Goal: Answer question/provide support

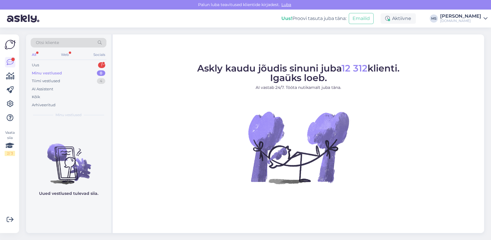
click at [62, 64] on div "Uus 1" at bounding box center [69, 65] width 76 height 8
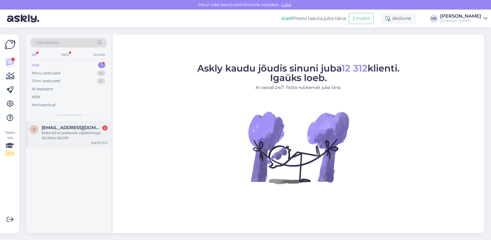
click at [64, 134] on div "Mida teil on pakkuda väljalennuga 05.09või 06.09?" at bounding box center [75, 135] width 66 height 10
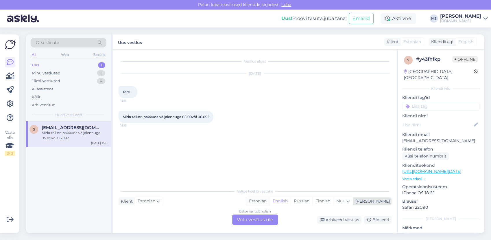
click at [269, 202] on div "Estonian" at bounding box center [257, 201] width 23 height 9
click at [264, 216] on div "Estonian to Estonian Võta vestlus üle" at bounding box center [255, 219] width 46 height 10
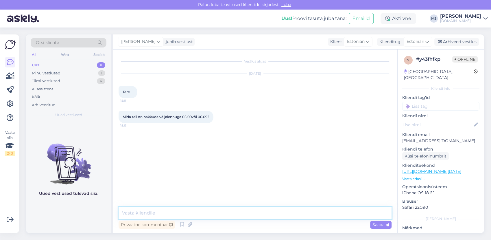
click at [254, 211] on textarea at bounding box center [254, 213] width 273 height 12
type textarea "Tere! Soovitud [PERSON_NAME] pakkuda Türgi reise. Kas see sihtkoht pakub Teile …"
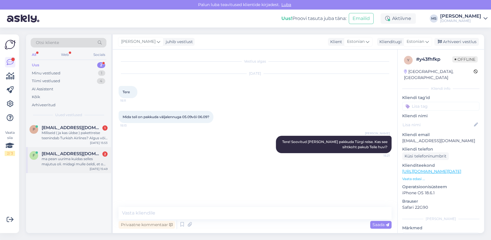
click at [73, 163] on div "ma pean uurima kuidas selles majutus oli. midagi mulle öeldi, et on villa, aga …" at bounding box center [75, 161] width 66 height 10
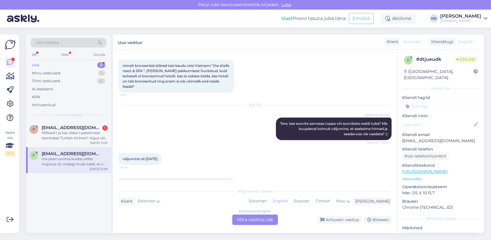
scroll to position [65, 0]
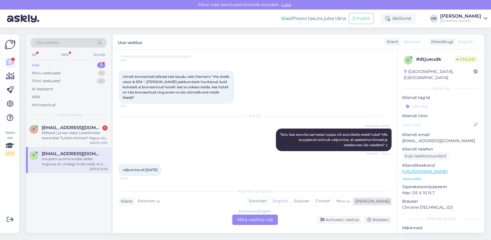
click at [269, 203] on div "Estonian" at bounding box center [257, 201] width 23 height 9
click at [263, 219] on div "Estonian to Estonian Võta vestlus üle" at bounding box center [255, 219] width 46 height 10
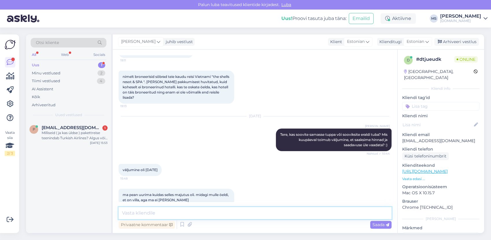
click at [243, 211] on textarea at bounding box center [254, 213] width 273 height 12
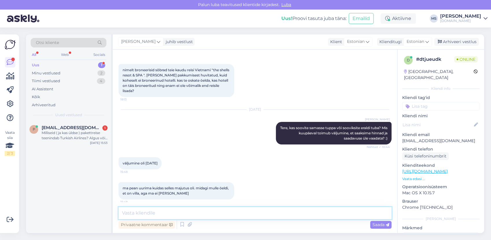
scroll to position [75, 0]
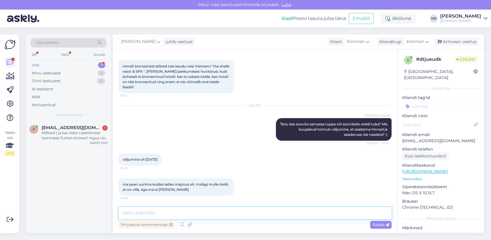
click at [222, 214] on textarea at bounding box center [254, 213] width 273 height 12
type textarea "T"
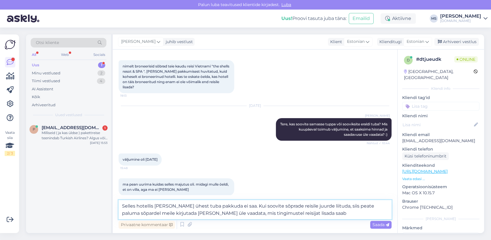
type textarea "Selles hotellis [PERSON_NAME] ühest tuba pakkuda ei saa. Kui soovite sõprade re…"
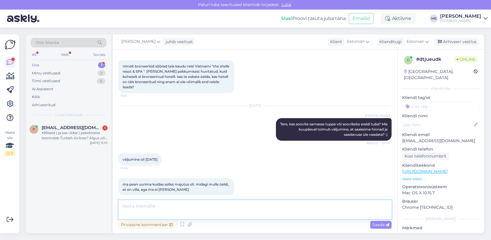
scroll to position [116, 0]
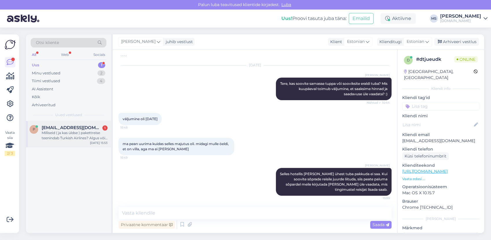
click at [59, 139] on div "Milliseid ( ja kas üldse ) pakettreise teenindab Turkish Airlines? Algus võib o…" at bounding box center [75, 135] width 66 height 10
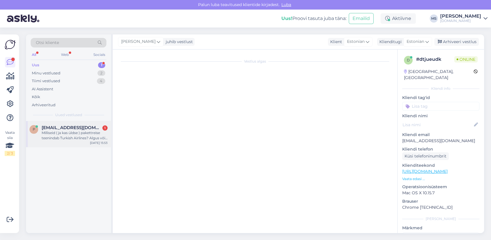
scroll to position [115, 0]
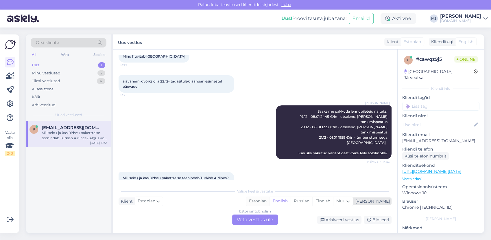
click at [269, 201] on div "Estonian" at bounding box center [257, 201] width 23 height 9
click at [261, 220] on div "Estonian to Estonian Võta vestlus üle" at bounding box center [255, 219] width 46 height 10
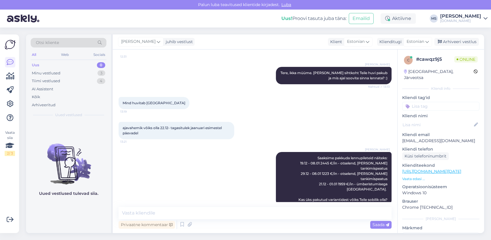
scroll to position [93, 0]
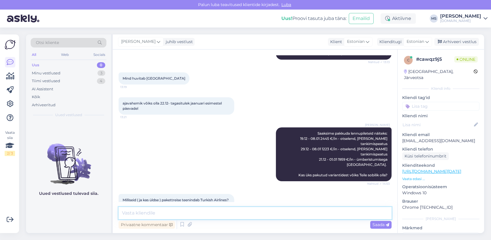
click at [168, 210] on textarea at bounding box center [254, 213] width 273 height 12
type textarea "T"
type textarea "p"
paste textarea "[URL][DOMAIN_NAME]"
click at [215, 212] on textarea "Turkish Airlinesiga pakkumised leiate SIIT: [URL][DOMAIN_NAME]" at bounding box center [254, 213] width 273 height 12
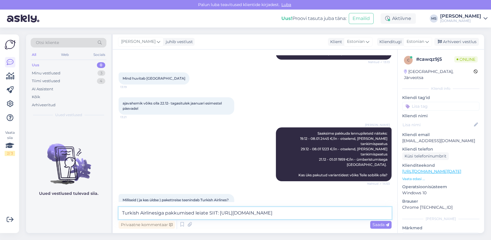
drag, startPoint x: 210, startPoint y: 212, endPoint x: 205, endPoint y: 211, distance: 4.8
click at [203, 212] on textarea "Turkish Airlinesiga pakkumised leiate SIIT: [URL][DOMAIN_NAME]" at bounding box center [254, 213] width 273 height 12
click at [213, 212] on textarea "Turkish Airlinesiga pakkumised leiate SIIT: [URL][DOMAIN_NAME]" at bounding box center [254, 213] width 273 height 12
click at [217, 212] on textarea "Turkish Airlinesiga pakkumised leiate SIIT: [URL][DOMAIN_NAME]" at bounding box center [254, 213] width 273 height 12
type textarea "Turkish Airlinesiga pakkumised leiate siit: [URL][DOMAIN_NAME]"
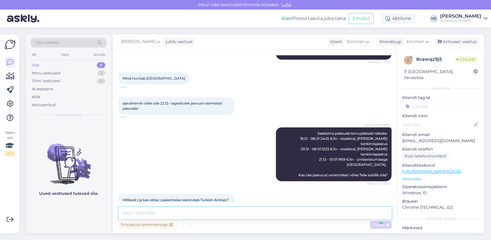
scroll to position [123, 0]
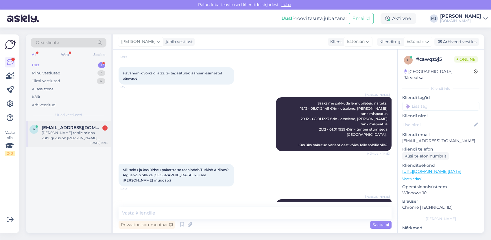
click at [79, 134] on div "[PERSON_NAME] reisile minna kuhugi kus on [PERSON_NAME] võimalik päikest [PERSO…" at bounding box center [75, 135] width 66 height 10
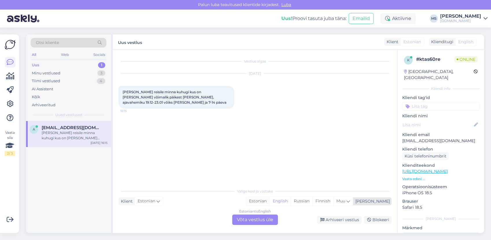
click at [269, 201] on div "Estonian" at bounding box center [257, 201] width 23 height 9
click at [269, 216] on div "Estonian to Estonian Võta vestlus üle" at bounding box center [255, 219] width 46 height 10
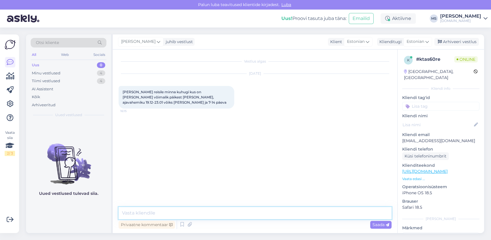
click at [267, 214] on textarea at bounding box center [254, 213] width 273 height 12
type textarea "Tere! Sellel ajal on parimad pakkumised Egiptuse reisidele. Kas see sihtkoht so…"
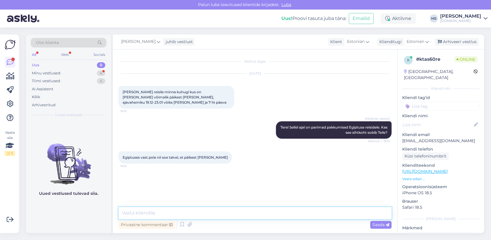
click at [193, 208] on textarea at bounding box center [254, 213] width 273 height 12
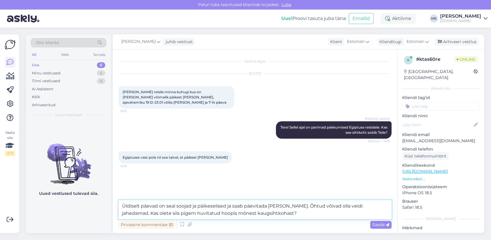
click at [361, 204] on textarea "Üldiselt päevad on seal soojad ja päikeselised ja saab päevitada [PERSON_NAME].…" at bounding box center [254, 209] width 273 height 19
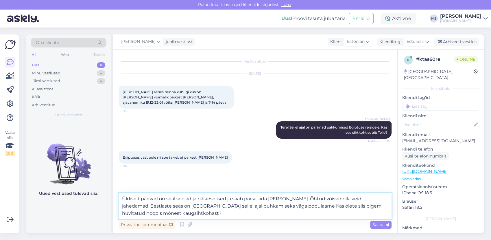
click at [167, 213] on textarea "Üldiselt päevad on seal soojad ja päikeselised ja saab päevitada [PERSON_NAME].…" at bounding box center [254, 205] width 273 height 26
type textarea "Üldiselt päevad on seal soojad ja päikeselised ja saab päevitada [PERSON_NAME].…"
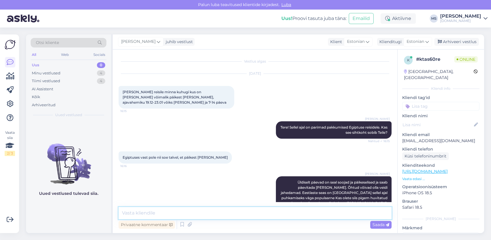
scroll to position [8, 0]
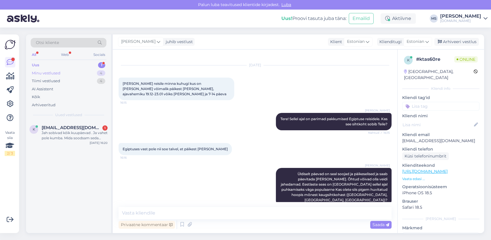
click at [54, 71] on div "Minu vestlused" at bounding box center [46, 73] width 29 height 6
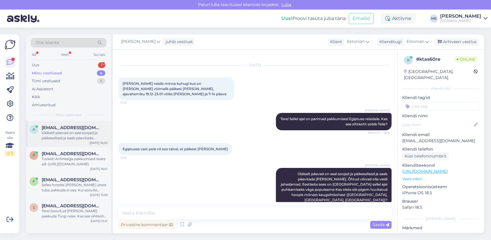
click at [65, 134] on div "Üldiselt päevad on seal soojad ja päikeselised ja saab päevitada [PERSON_NAME].…" at bounding box center [75, 135] width 66 height 10
click at [74, 159] on div "Turkish Airlinesiga pakkumised leiate siit: [URL][DOMAIN_NAME]" at bounding box center [75, 161] width 66 height 10
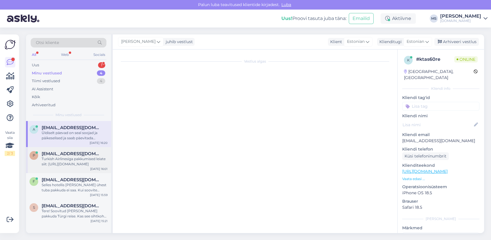
scroll to position [123, 0]
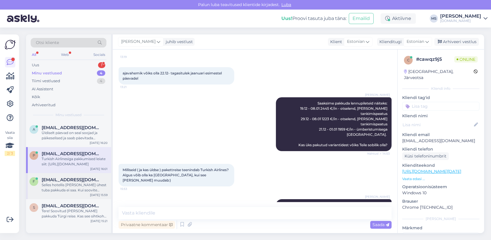
click at [75, 182] on div "Selles hotellis [PERSON_NAME] ühest tuba pakkuda ei saa. Kui soovite sõprade re…" at bounding box center [75, 187] width 66 height 10
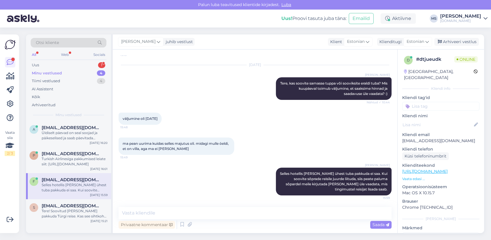
scroll to position [116, 0]
click at [75, 207] on span "[EMAIL_ADDRESS][DOMAIN_NAME]" at bounding box center [72, 205] width 60 height 5
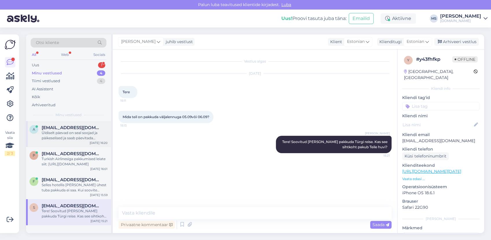
drag, startPoint x: 62, startPoint y: 114, endPoint x: 62, endPoint y: 127, distance: 13.6
click at [62, 116] on span "Minu vestlused" at bounding box center [68, 114] width 26 height 5
click at [62, 131] on div "Üldiselt päevad on seal soojad ja päikeselised ja saab päevitada [PERSON_NAME].…" at bounding box center [75, 135] width 66 height 10
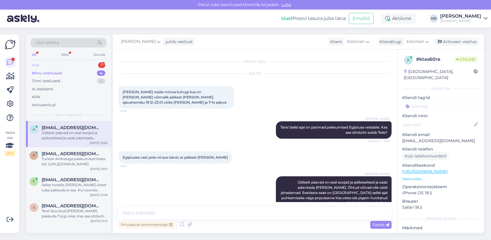
scroll to position [8, 0]
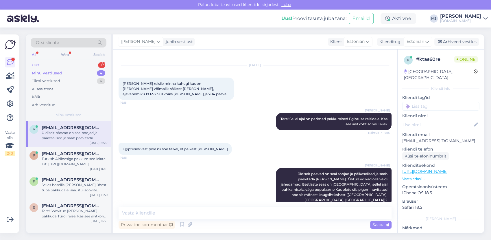
click at [46, 66] on div "Uus 1" at bounding box center [69, 65] width 76 height 8
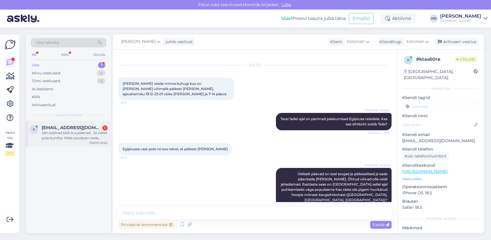
click at [58, 134] on div "Jah sobivad kõik kuupäevad . Ja vahet pole kumba. Mida soodsam seda parem. Küik…" at bounding box center [75, 135] width 66 height 10
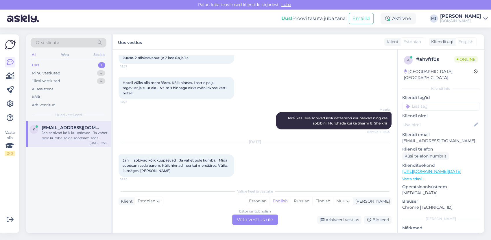
scroll to position [42, 0]
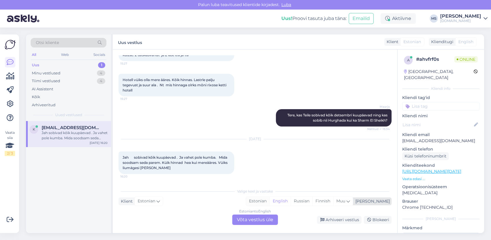
click at [269, 199] on div "Estonian" at bounding box center [257, 201] width 23 height 9
click at [262, 218] on div "Estonian to Estonian Võta vestlus üle" at bounding box center [255, 219] width 46 height 10
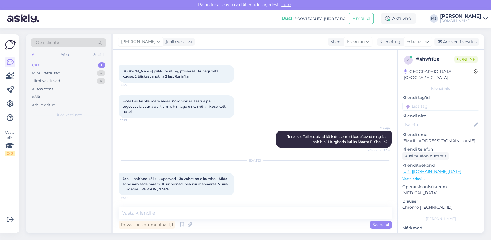
scroll to position [21, 0]
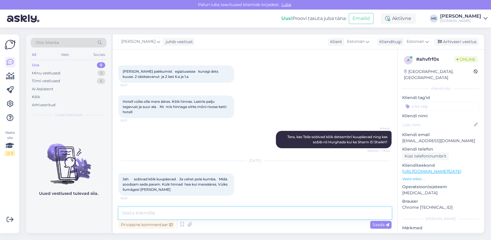
click at [238, 215] on textarea at bounding box center [254, 213] width 273 height 12
type textarea "Mis hinnaklassi võiks [PERSON_NAME] perele kokku jääda?"
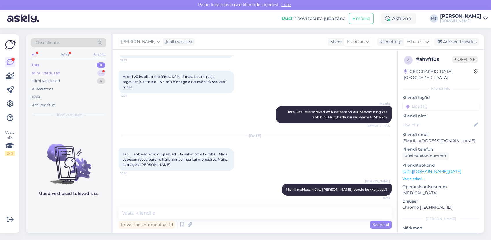
click at [75, 73] on div "Minu vestlused 5" at bounding box center [69, 73] width 76 height 8
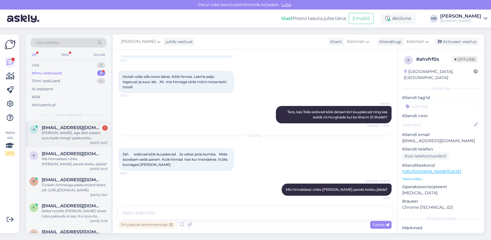
click at [80, 137] on div "[PERSON_NAME], aga äkki oskate soovitada mingit pakkumist egiptusesse ? Võtaks …" at bounding box center [75, 135] width 66 height 10
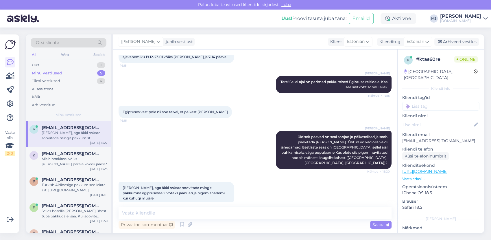
scroll to position [44, 0]
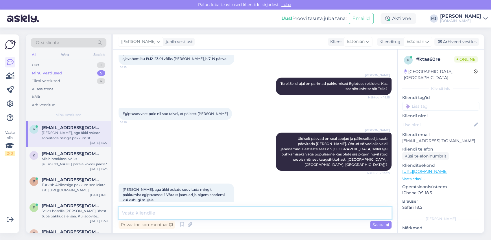
click at [203, 211] on textarea at bounding box center [254, 213] width 273 height 12
type textarea "Kui palju on reisijaid?"
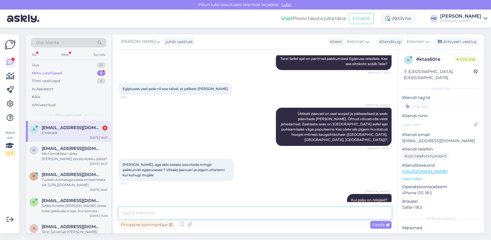
scroll to position [93, 0]
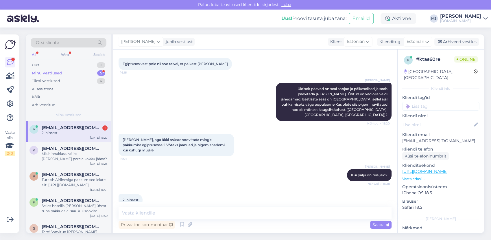
click at [206, 162] on div "[PERSON_NAME] Kui palju on reisijaid? Nähtud ✓ 16:28" at bounding box center [254, 174] width 273 height 25
click at [158, 207] on textarea at bounding box center [254, 213] width 273 height 12
click at [200, 213] on textarea at bounding box center [254, 213] width 273 height 12
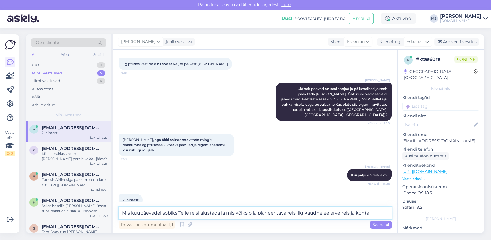
type textarea "Mis kuupäevadel sobiks Teile reisi alustada ja mis võiks olla planeeritava reis…"
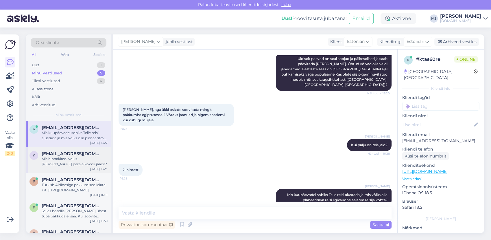
click at [60, 162] on div "Mis hinnaklassi võiks [PERSON_NAME] perele kokku jääda?" at bounding box center [75, 161] width 66 height 10
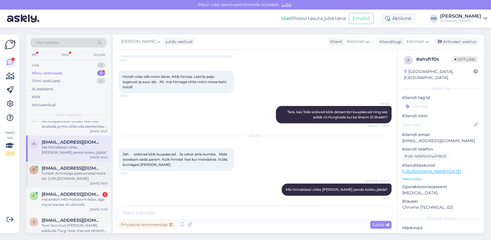
scroll to position [18, 0]
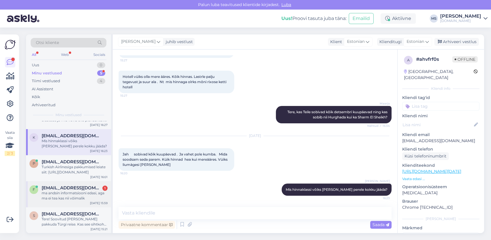
click at [76, 197] on div "ma andsin informatsiooni edasi, aga ma ei tea kas nii võimalik" at bounding box center [75, 195] width 66 height 10
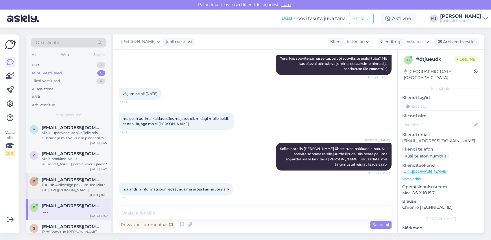
scroll to position [176, 0]
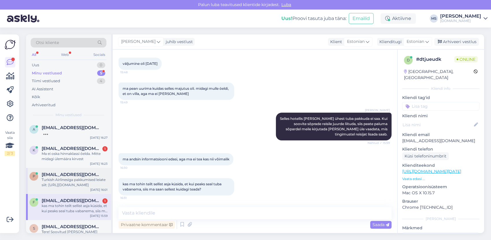
click at [66, 187] on div "Turkish Airlinesiga pakkumised leiate siit: [URL][DOMAIN_NAME]" at bounding box center [75, 182] width 66 height 10
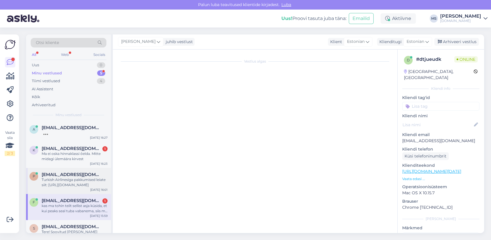
scroll to position [123, 0]
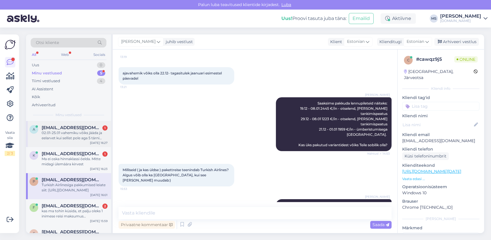
click at [62, 131] on div "02.01-25.01 vahemiku võiks jääda ja eelarvet kui sellist pole aga 5 tärni hotel…" at bounding box center [75, 135] width 66 height 10
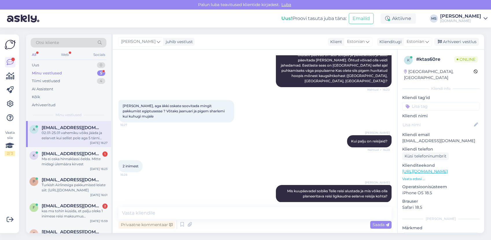
scroll to position [153, 0]
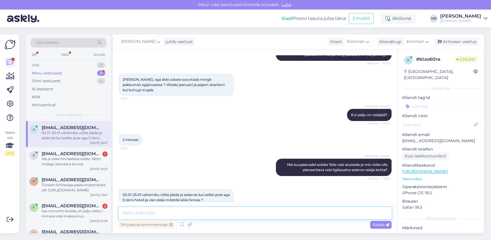
click at [203, 216] on textarea at bounding box center [254, 213] width 273 height 12
type textarea "Jah, seal üldiselt enamus hotellid pakuvadki [PERSON_NAME] hinnas reise."
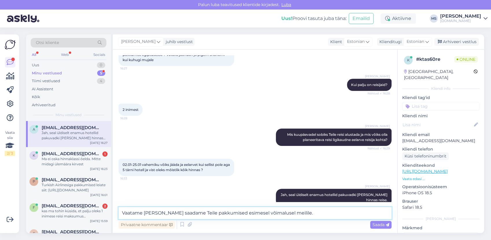
type textarea "Vaatame [PERSON_NAME] saadame Teile pakkumised esimesel võimalusel meilile."
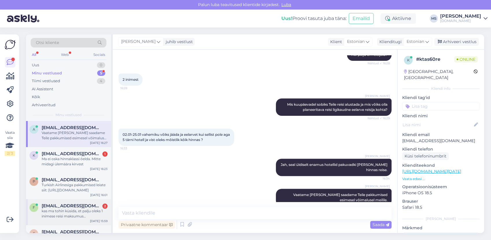
click at [103, 211] on div "kas ma tohin küsida, et palju oleks 1 inimese reisi maksumus eelnimetatud hotel…" at bounding box center [75, 213] width 66 height 10
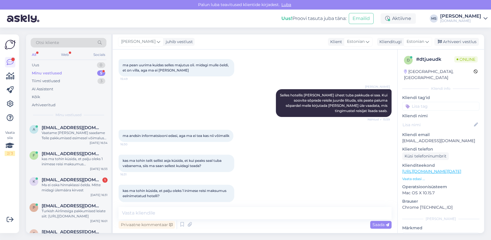
scroll to position [206, 0]
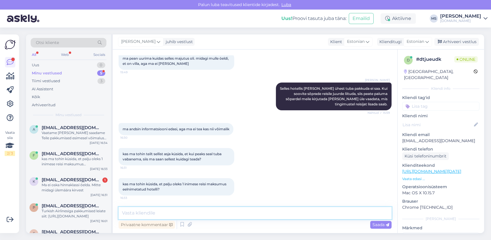
click at [169, 211] on textarea at bounding box center [254, 213] width 273 height 12
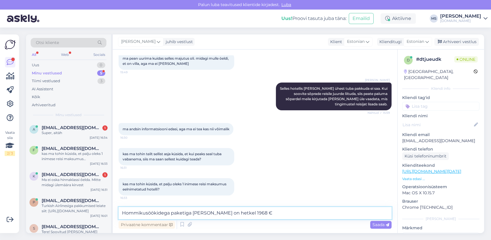
click at [242, 213] on textarea "Hommikusöökidega paketiga [PERSON_NAME] on hetkel 1968 €" at bounding box center [254, 213] width 273 height 12
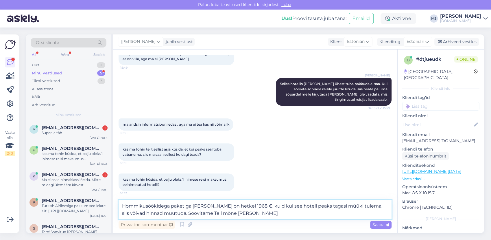
click at [202, 205] on textarea "Hommikusöökidega paketiga [PERSON_NAME] on hetkel 1968 €, kuid kui see hotell p…" at bounding box center [254, 209] width 273 height 19
click at [259, 214] on textarea "Hommikusöökidega paketiga [PERSON_NAME] üheses toas on hetkel 1968 €, kuid kui …" at bounding box center [254, 209] width 273 height 19
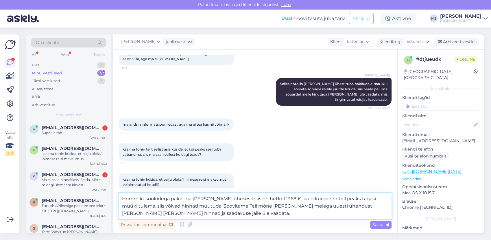
type textarea "Hommikusöökidega paketiga [PERSON_NAME] üheses toas on hetkel 1968 €, kuid kui …"
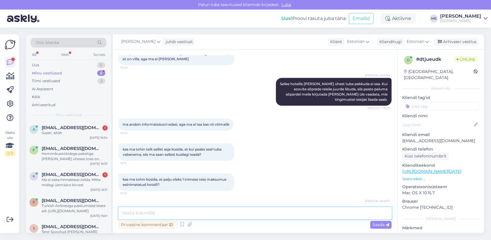
scroll to position [252, 0]
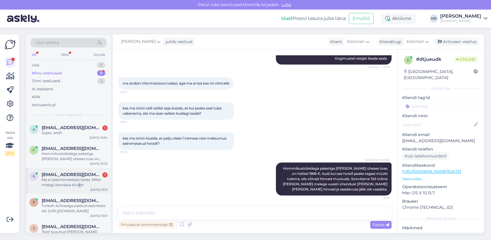
click at [79, 186] on div "Ma ei oska hinnaklassi õelda. Mitte midagi ülemäära kirvest" at bounding box center [75, 182] width 66 height 10
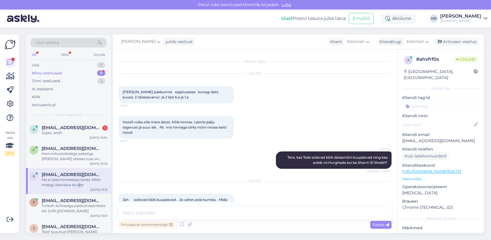
scroll to position [70, 0]
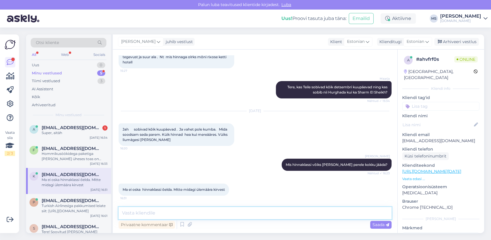
click at [221, 212] on textarea at bounding box center [254, 213] width 273 height 12
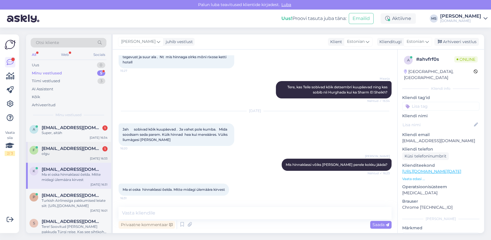
click at [57, 147] on span "[EMAIL_ADDRESS][DOMAIN_NAME]" at bounding box center [72, 148] width 60 height 5
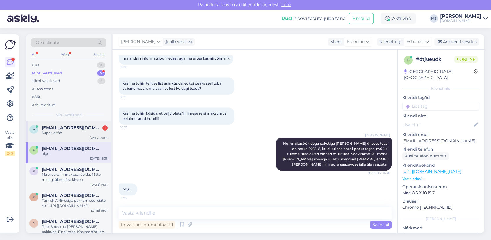
click at [62, 123] on div "a [EMAIL_ADDRESS][DOMAIN_NAME] 1 Super, aitäh [DATE] 16:34" at bounding box center [68, 131] width 85 height 21
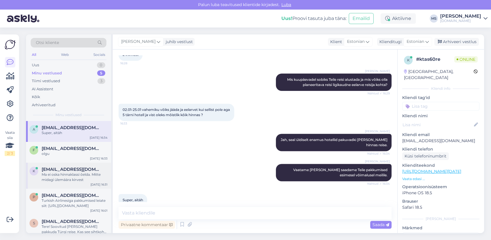
click at [63, 177] on div "Ma ei oska hinnaklassi õelda. Mitte midagi ülemäära kirvest" at bounding box center [75, 177] width 66 height 10
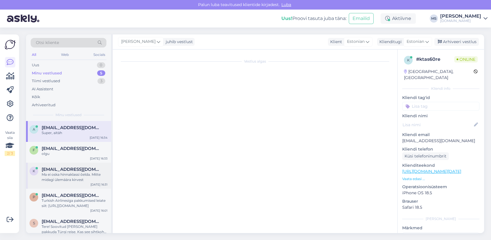
scroll to position [70, 0]
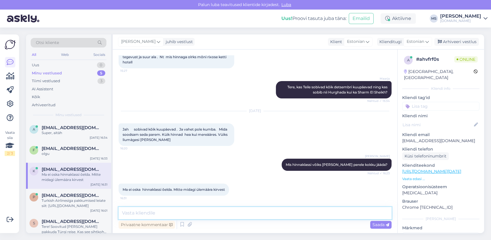
click at [146, 215] on textarea at bounding box center [254, 213] width 273 height 12
type textarea "Hästi, vaatame pakkumised [PERSON_NAME] saadame Teile esimesel võimalusel meili…"
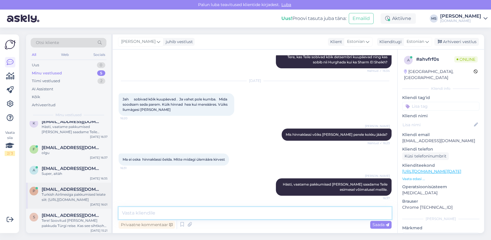
scroll to position [8, 0]
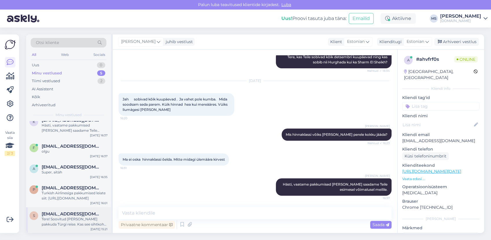
click at [72, 221] on div "Tere! Soovitud [PERSON_NAME] pakkuda Türgi reise. Kas see sihtkoht pakub Teile …" at bounding box center [75, 221] width 66 height 10
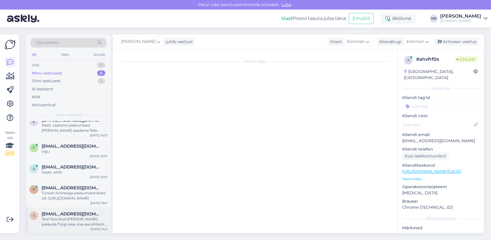
scroll to position [0, 0]
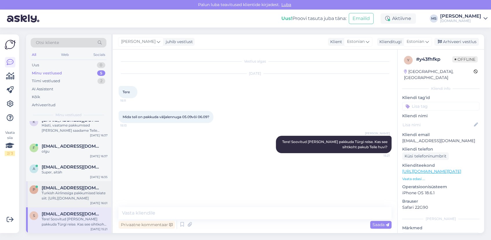
click at [76, 195] on div "Turkish Airlinesiga pakkumised leiate siit: [URL][DOMAIN_NAME]" at bounding box center [75, 195] width 66 height 10
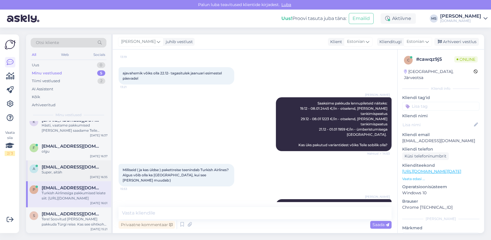
click at [71, 172] on div "Super, aitäh" at bounding box center [75, 171] width 66 height 5
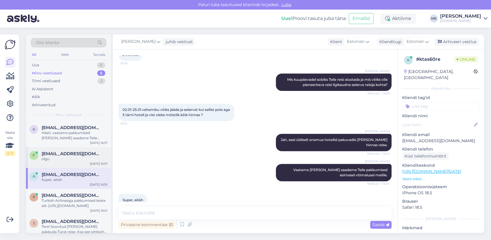
click at [75, 158] on div "olgu" at bounding box center [75, 158] width 66 height 5
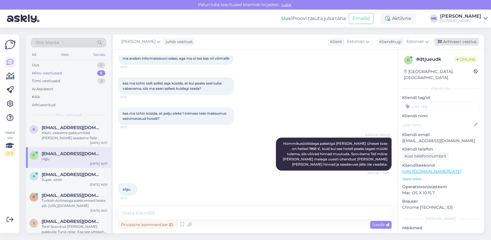
click at [450, 41] on div "Arhiveeri vestlus" at bounding box center [456, 42] width 45 height 8
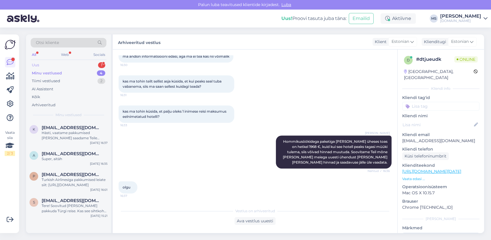
click at [54, 66] on div "Uus 1" at bounding box center [69, 65] width 76 height 8
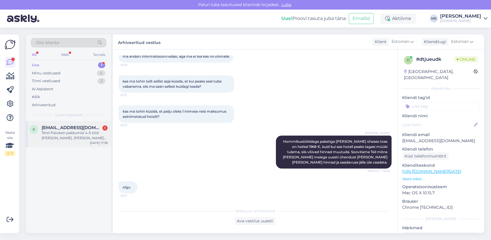
click at [66, 145] on div "k [EMAIL_ADDRESS][DOMAIN_NAME] 1 Tere! Paluksin pakkumisi 4-5 ööd [PERSON_NAME]…" at bounding box center [68, 134] width 85 height 26
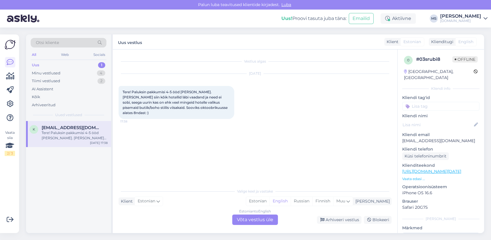
scroll to position [0, 0]
click at [269, 201] on div "Estonian" at bounding box center [257, 201] width 23 height 9
click at [259, 219] on div "Estonian to Estonian Võta vestlus üle" at bounding box center [255, 219] width 46 height 10
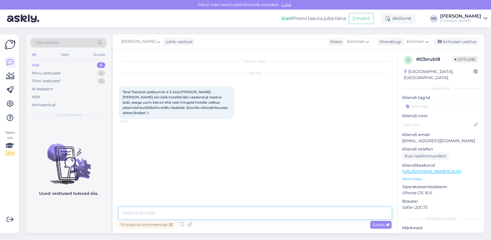
click at [253, 213] on textarea at bounding box center [254, 213] width 273 height 12
type textarea "Tere! Üldiselt on [PERSON_NAME] hotellid ka kodulehel välja toodud. Mis hinnakl…"
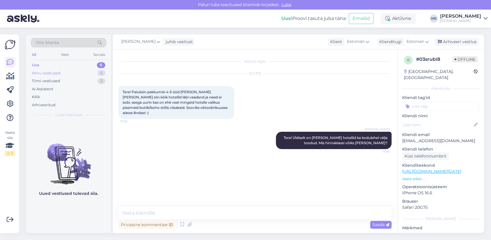
click at [42, 72] on div "Minu vestlused" at bounding box center [46, 73] width 29 height 6
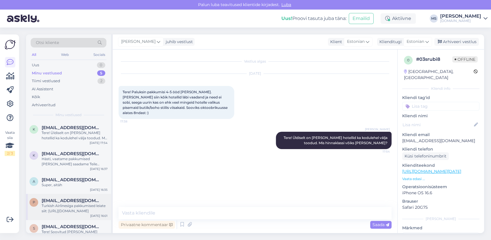
click at [58, 209] on div "Turkish Airlinesiga pakkumised leiate siit: [URL][DOMAIN_NAME]" at bounding box center [75, 208] width 66 height 10
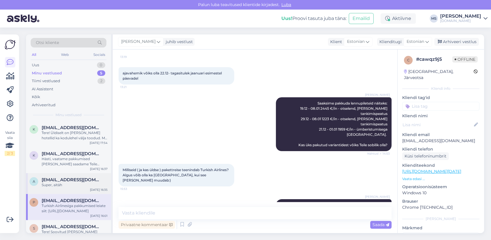
click at [57, 184] on div "Super, aitäh" at bounding box center [75, 184] width 66 height 5
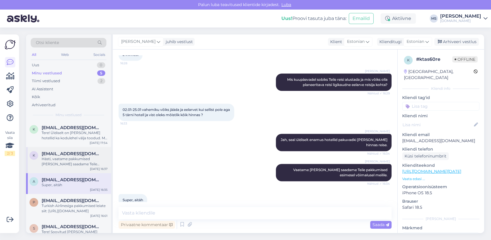
click at [62, 165] on div "Hästi, vaatame pakkumised [PERSON_NAME] saadame Teile esimesel võimalusel meili…" at bounding box center [75, 161] width 66 height 10
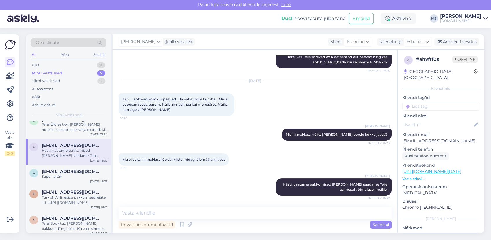
scroll to position [13, 0]
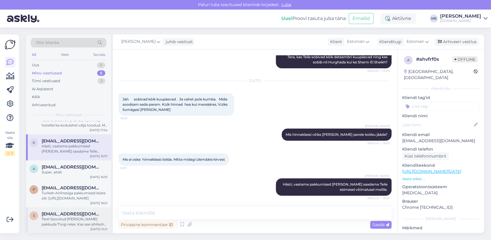
click at [60, 217] on div "Tere! Soovitud [PERSON_NAME] pakkuda Türgi reise. Kas see sihtkoht pakub Teile …" at bounding box center [75, 221] width 66 height 10
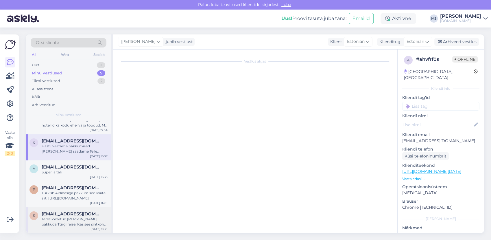
scroll to position [0, 0]
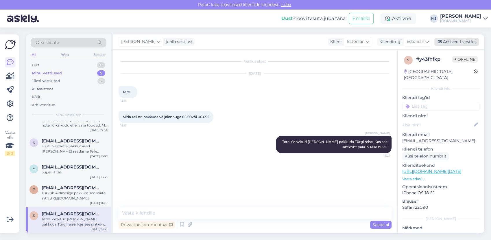
click at [446, 41] on div "Arhiveeri vestlus" at bounding box center [456, 42] width 45 height 8
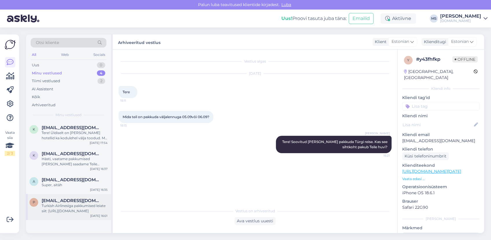
click at [100, 206] on div "Turkish Airlinesiga pakkumised leiate siit: [URL][DOMAIN_NAME]" at bounding box center [75, 208] width 66 height 10
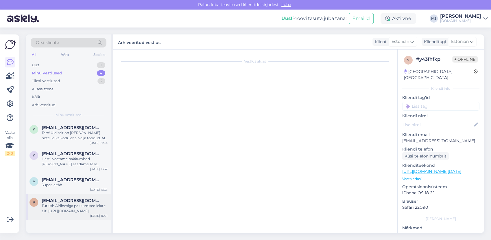
scroll to position [123, 0]
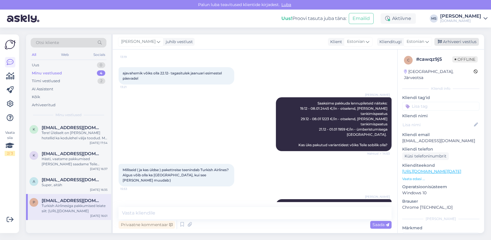
click at [462, 41] on div "Arhiveeri vestlus" at bounding box center [456, 42] width 45 height 8
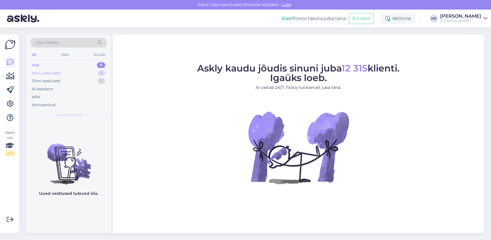
click at [51, 73] on div "Minu vestlused" at bounding box center [46, 73] width 29 height 6
